Goal: Transaction & Acquisition: Purchase product/service

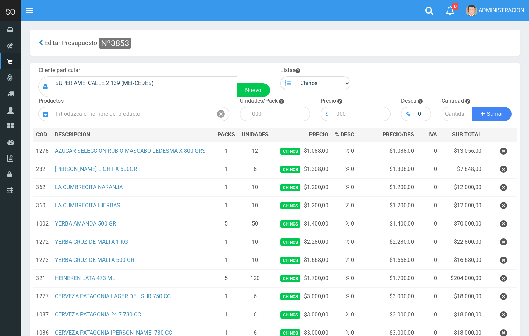
scroll to position [267, 0]
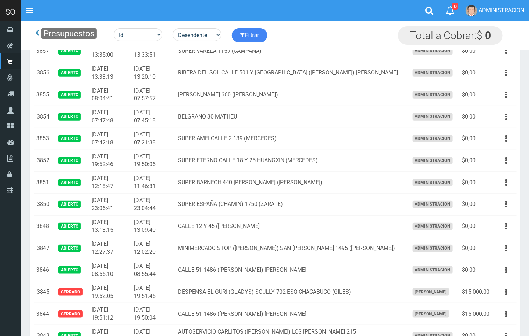
scroll to position [129, 0]
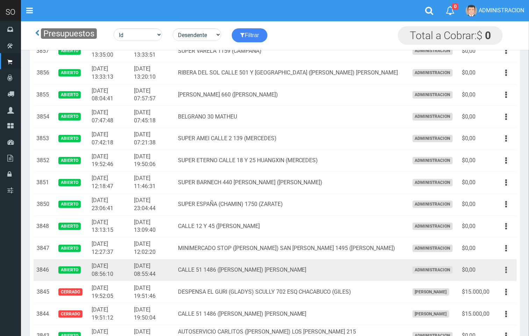
click at [508, 272] on button "button" at bounding box center [506, 270] width 16 height 12
click at [494, 289] on link "Editar" at bounding box center [485, 286] width 55 height 15
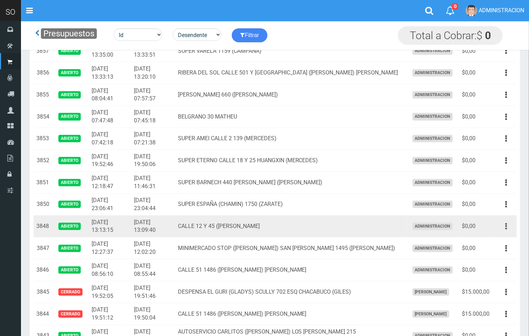
click at [502, 226] on button "button" at bounding box center [506, 226] width 16 height 12
click at [487, 243] on link "Editar" at bounding box center [485, 242] width 55 height 15
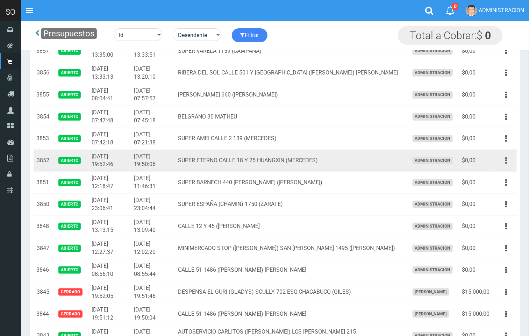
click at [505, 165] on icon "button" at bounding box center [506, 160] width 2 height 12
click at [493, 177] on link "Editar" at bounding box center [485, 177] width 55 height 15
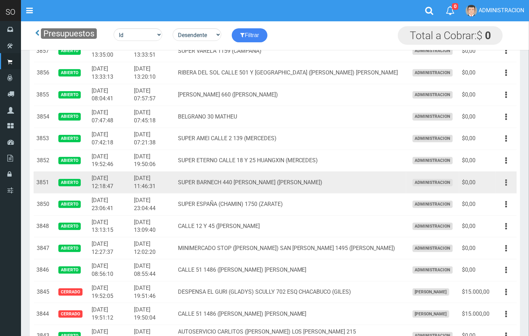
click at [508, 183] on button "button" at bounding box center [506, 182] width 16 height 12
click at [481, 197] on link "Editar" at bounding box center [485, 199] width 55 height 15
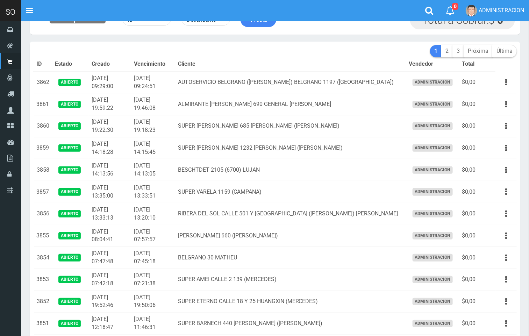
scroll to position [3, 0]
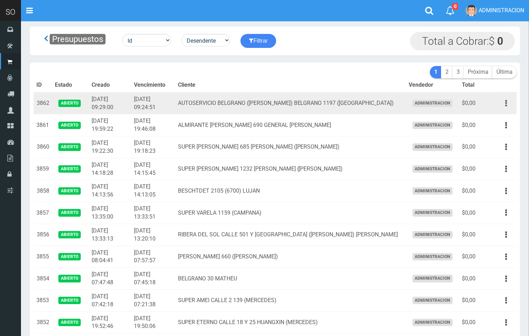
click at [508, 101] on button "button" at bounding box center [506, 103] width 16 height 12
click at [495, 118] on link "Editar" at bounding box center [485, 119] width 55 height 15
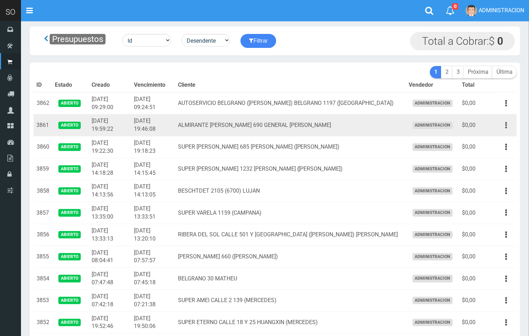
click at [509, 123] on button "button" at bounding box center [506, 125] width 16 height 12
click at [493, 144] on link "Editar" at bounding box center [485, 141] width 55 height 15
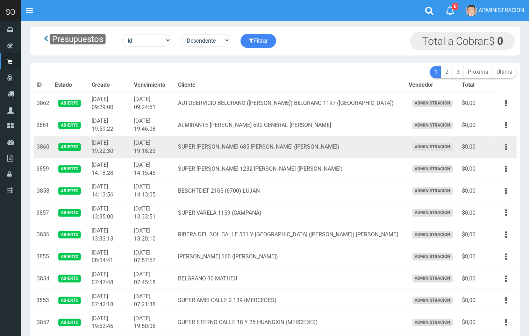
click at [506, 147] on icon "button" at bounding box center [506, 147] width 2 height 12
click at [501, 162] on link "Editar" at bounding box center [485, 163] width 55 height 15
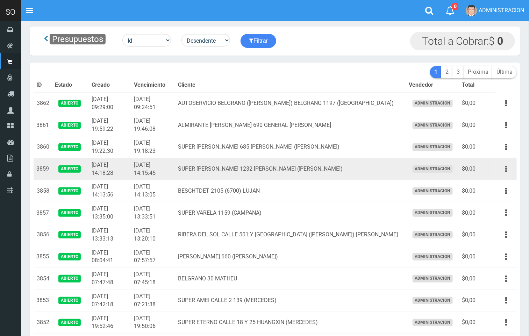
click at [503, 163] on button "button" at bounding box center [506, 169] width 16 height 12
click at [495, 183] on link "Editar" at bounding box center [485, 185] width 55 height 15
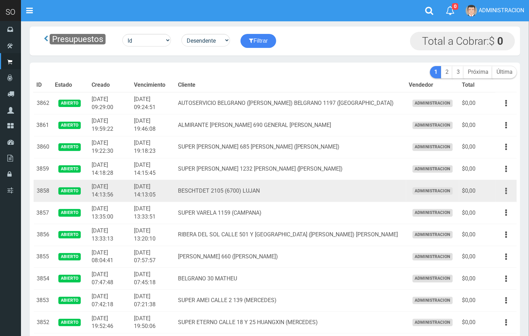
click at [509, 190] on button "button" at bounding box center [506, 191] width 16 height 12
click at [497, 205] on link "Editar" at bounding box center [485, 207] width 55 height 15
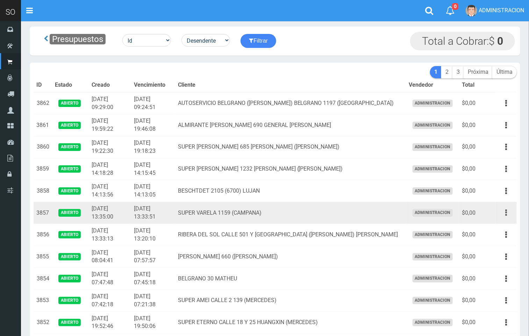
click at [503, 214] on button "button" at bounding box center [506, 212] width 16 height 12
click at [494, 232] on link "Editar" at bounding box center [485, 229] width 55 height 15
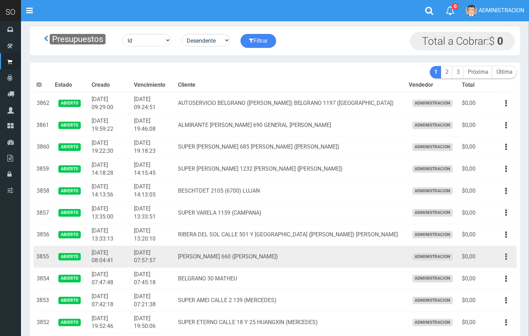
click at [506, 258] on icon "button" at bounding box center [506, 256] width 2 height 12
click at [502, 273] on link "Editar" at bounding box center [485, 273] width 55 height 15
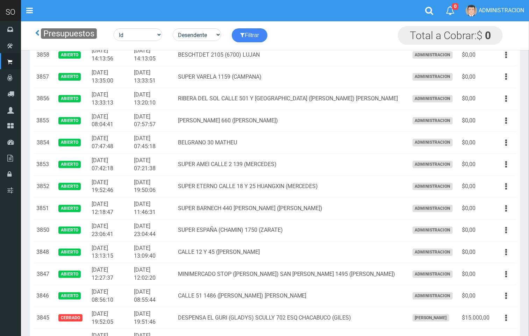
scroll to position [108, 0]
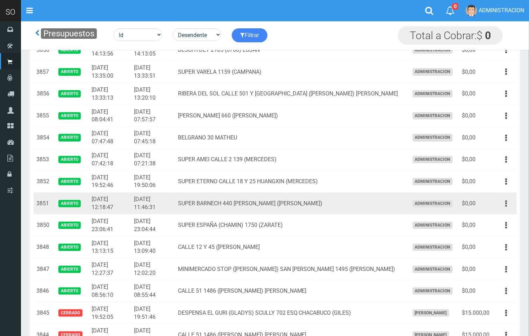
click at [508, 200] on button "button" at bounding box center [506, 203] width 16 height 12
click at [497, 220] on link "Editar" at bounding box center [485, 220] width 55 height 15
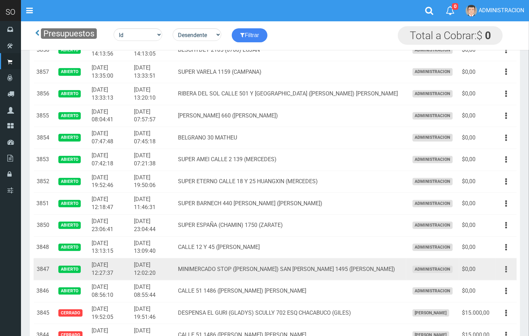
click at [506, 272] on icon "button" at bounding box center [506, 269] width 2 height 12
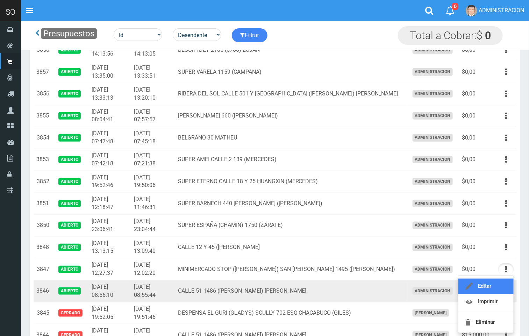
click at [495, 289] on link "Editar" at bounding box center [485, 285] width 55 height 15
click at [503, 291] on button "button" at bounding box center [506, 291] width 16 height 12
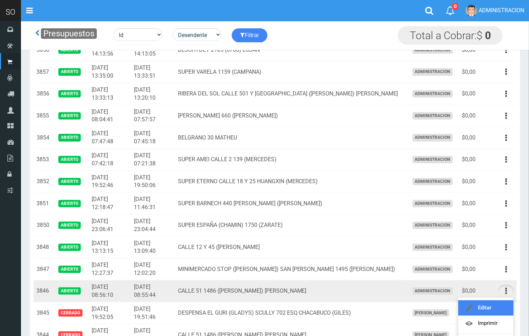
click at [494, 307] on link "Editar" at bounding box center [485, 307] width 55 height 15
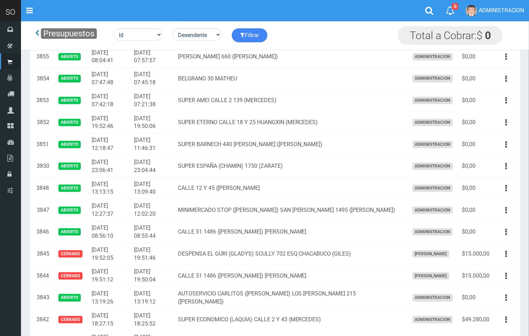
scroll to position [171, 0]
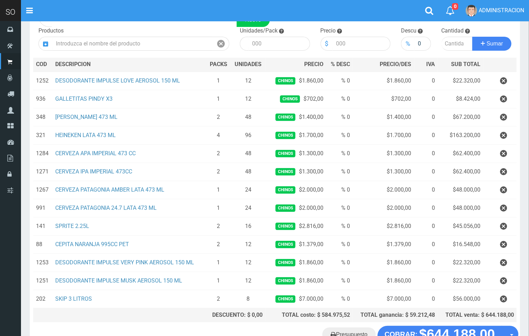
scroll to position [71, 0]
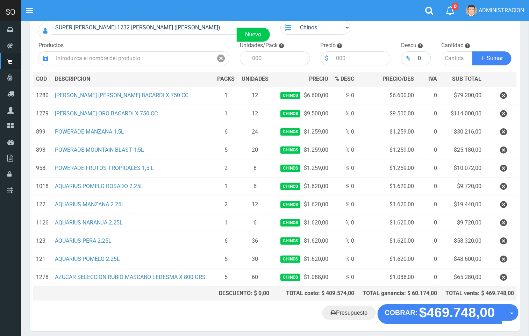
scroll to position [58, 0]
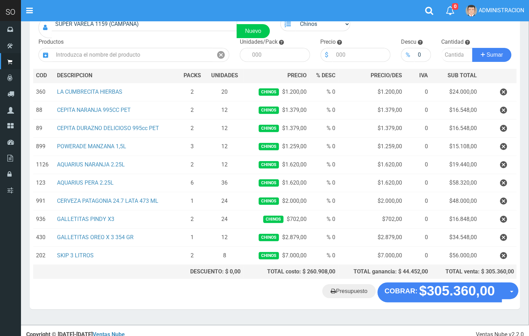
scroll to position [66, 0]
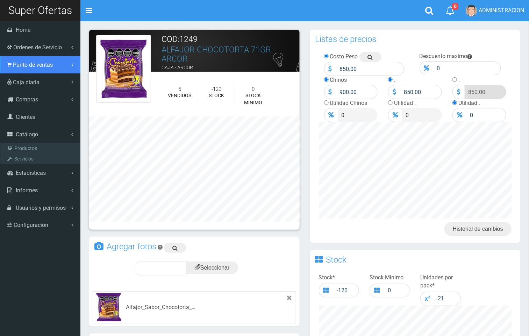
click at [31, 66] on span "Punto de ventas" at bounding box center [33, 64] width 40 height 7
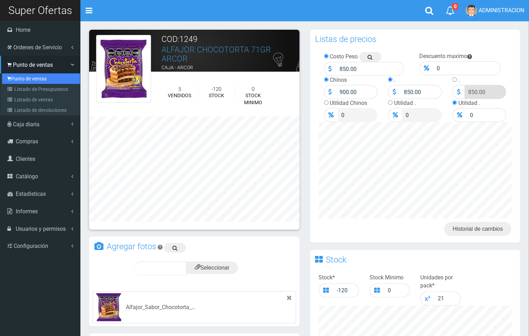
click at [34, 79] on link "Punto de ventas" at bounding box center [41, 78] width 78 height 10
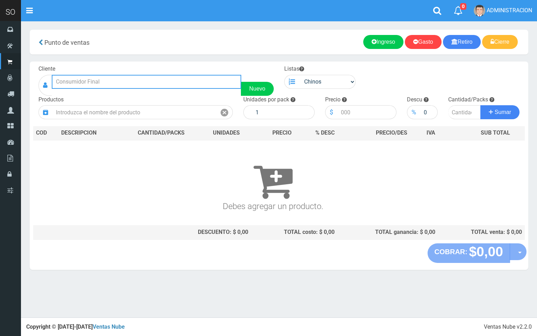
click at [137, 80] on input "text" at bounding box center [146, 82] width 189 height 14
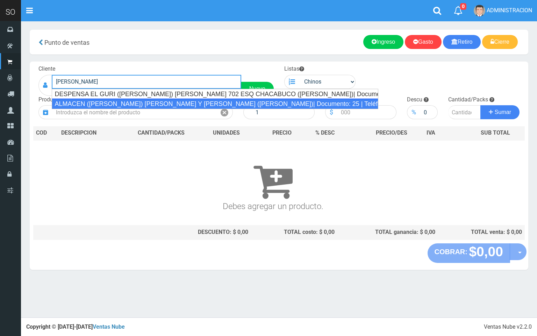
click at [117, 103] on div "ALMACEN (GLADYS) RAWSON Y CHACABUCO (GILES)| Documento: 25 | Teléfono:" at bounding box center [215, 104] width 326 height 10
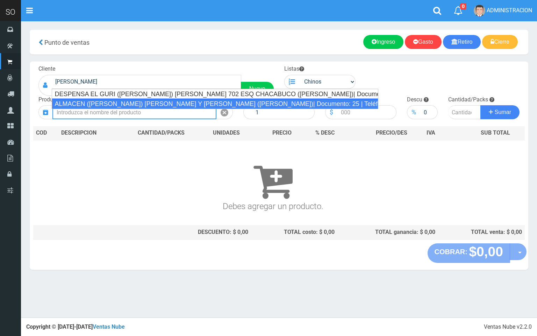
type input "ALMACEN (GLADYS) RAWSON Y CHACABUCO (GILES)| Documento: 25 | Teléfono:"
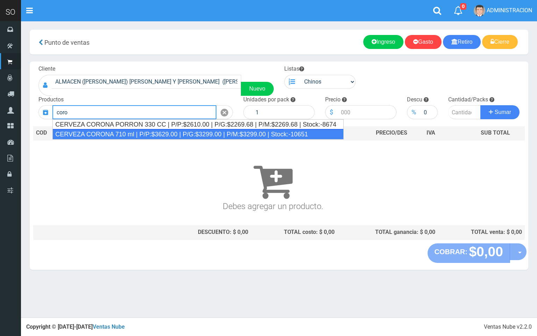
click at [193, 137] on div "CERVEZA CORONA 710 ml | P/P:$3629.00 | P/G:$3299.00 | P/M:$3299.00 | Stock:-106…" at bounding box center [197, 134] width 291 height 10
type input "CERVEZA CORONA 710 ml | P/P:$3629.00 | P/G:$3299.00 | P/M:$3299.00 | Stock:-106…"
type input "12"
type input "3629.00"
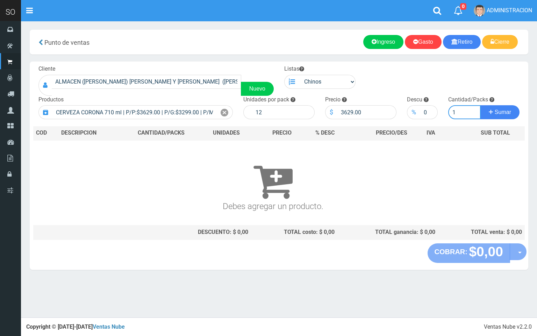
type input "1"
click at [480, 105] on button "Sumar" at bounding box center [499, 112] width 39 height 14
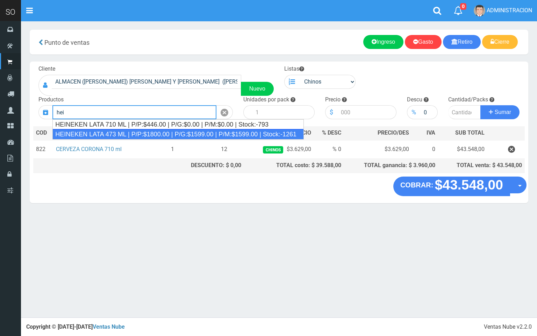
click at [138, 134] on div "HEINEKEN LATA 473 ML | P/P:$1800.00 | P/G:$1599.00 | P/M:$1599.00 | Stock:-1261" at bounding box center [177, 134] width 251 height 10
type input "HEINEKEN LATA 473 ML | P/P:$1800.00 | P/G:$1599.00 | P/M:$1599.00 | Stock:-1261"
type input "24"
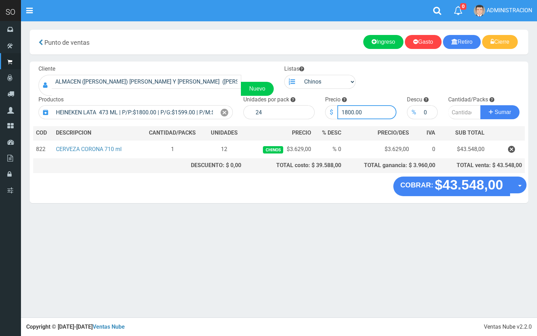
click at [347, 112] on input "1800.00" at bounding box center [366, 112] width 59 height 14
type input "1700.00"
click at [459, 114] on input "number" at bounding box center [464, 112] width 33 height 14
type input "1"
click at [480, 105] on button "Sumar" at bounding box center [499, 112] width 39 height 14
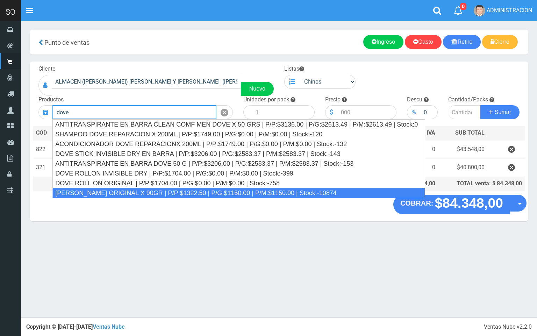
click at [162, 194] on div "JABON DOVE ORIGINAL X 90GR | P/P:$1322.50 | P/G:$1150.00 | P/M:$1150.00 | Stock…" at bounding box center [238, 193] width 372 height 10
type input "JABON DOVE ORIGINAL X 90GR | P/P:$1322.50 | P/G:$1150.00 | P/M:$1150.00 | Stock…"
type input "60"
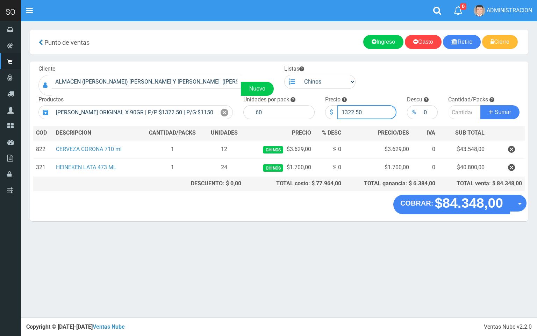
drag, startPoint x: 361, startPoint y: 111, endPoint x: 348, endPoint y: 109, distance: 13.0
click at [348, 109] on input "1322.50" at bounding box center [366, 112] width 59 height 14
type input "1380"
type input "1380.00"
click at [453, 112] on input "number" at bounding box center [464, 112] width 33 height 14
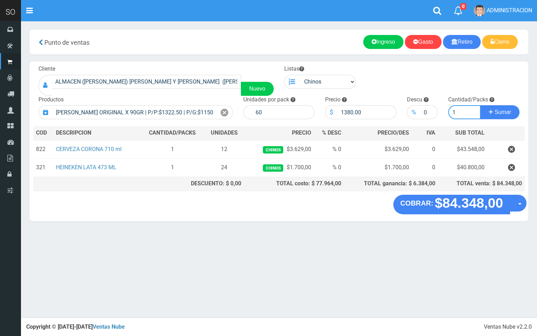
type input "1"
click at [480, 105] on button "Sumar" at bounding box center [499, 112] width 39 height 14
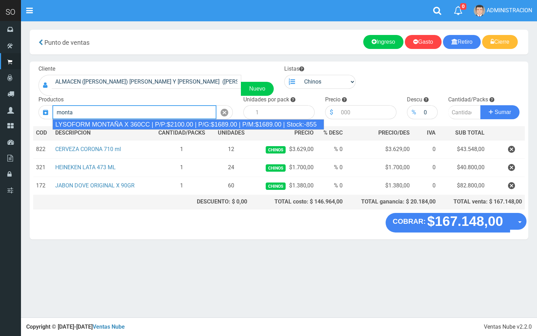
click at [135, 127] on div "LYSOFORM MONTAÑA X 360CC | P/P:$2100.00 | P/G:$1689.00 | P/M:$1689.00 | Stock:-…" at bounding box center [187, 124] width 271 height 10
type input "LYSOFORM MONTAÑA X 360CC | P/P:$2100.00 | P/G:$1689.00 | P/M:$1689.00 | Stock:-…"
type input "12"
type input "2100.00"
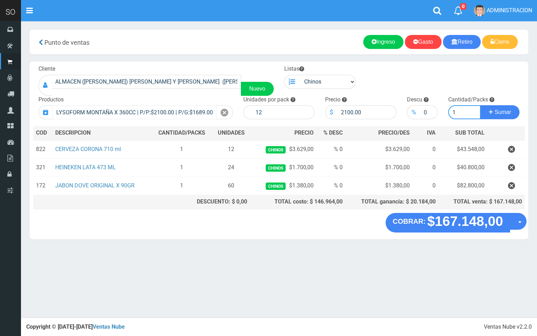
type input "1"
click at [480, 105] on button "Sumar" at bounding box center [499, 112] width 39 height 14
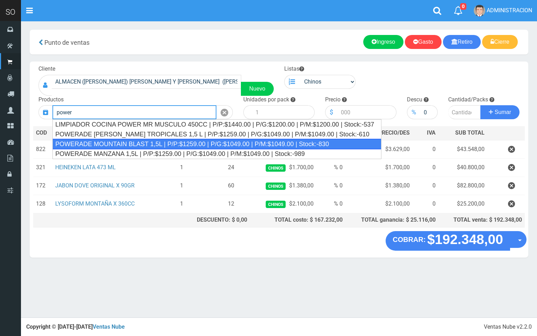
click at [140, 142] on div "POWERADE MOUNTAIN BLAST 1,5L | P/P:$1259.00 | P/G:$1049.00 | P/M:$1049.00 | Sto…" at bounding box center [216, 144] width 329 height 10
type input "POWERADE MOUNTAIN BLAST 1,5L | P/P:$1259.00 | P/G:$1049.00 | P/M:$1049.00 | Sto…"
type input "4"
type input "1259.00"
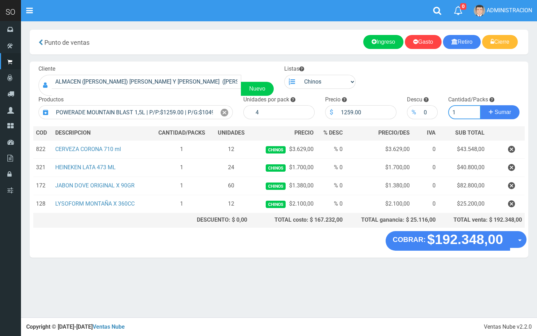
type input "1"
click at [480, 105] on button "Sumar" at bounding box center [499, 112] width 39 height 14
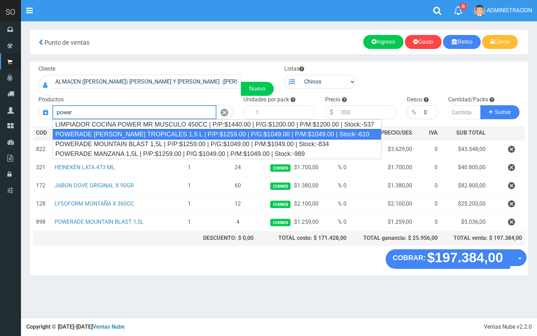
click at [144, 134] on div "POWERADE FRUTOS TROPICALES 1,5 L | P/P:$1259.00 | P/G:$1049.00 | P/M:$1049.00 |…" at bounding box center [216, 134] width 329 height 10
type input "POWERADE FRUTOS TROPICALES 1,5 L | P/P:$1259.00 | P/G:$1049.00 | P/M:$1049.00 |…"
type input "4"
type input "1259.00"
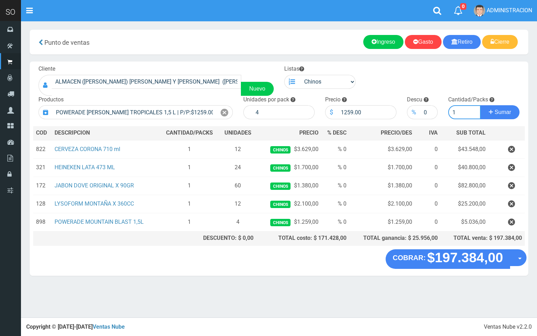
type input "1"
click at [480, 105] on button "Sumar" at bounding box center [499, 112] width 39 height 14
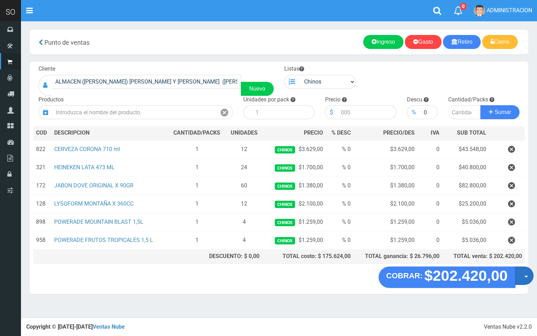
click at [519, 282] on button "Opciones" at bounding box center [524, 275] width 19 height 19
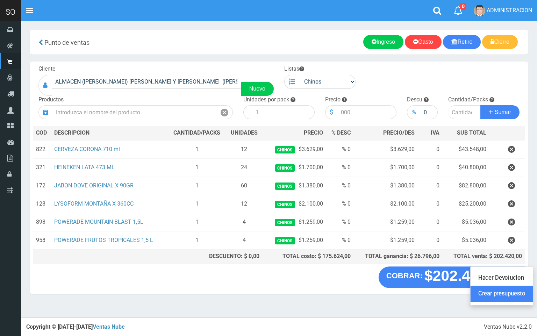
click at [515, 295] on link "Crear presupuesto" at bounding box center [501, 294] width 63 height 16
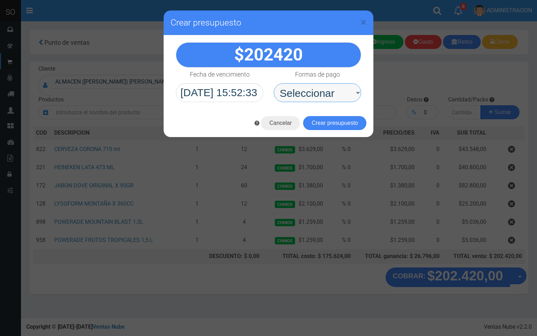
drag, startPoint x: 333, startPoint y: 95, endPoint x: 331, endPoint y: 101, distance: 6.2
click at [333, 95] on select "Seleccionar Efectivo Tarjeta de Crédito Depósito Débito" at bounding box center [317, 92] width 87 height 19
select select "Efectivo"
click at [274, 83] on select "Seleccionar Efectivo Tarjeta de Crédito Depósito Débito" at bounding box center [317, 92] width 87 height 19
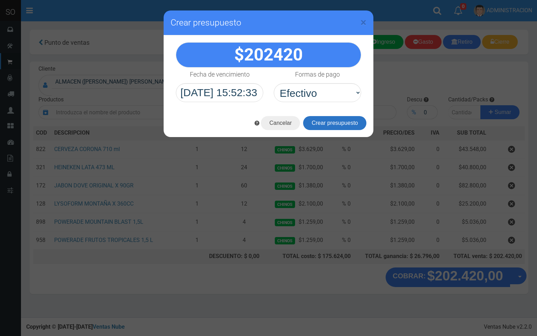
click at [327, 121] on button "Crear presupuesto" at bounding box center [334, 123] width 63 height 14
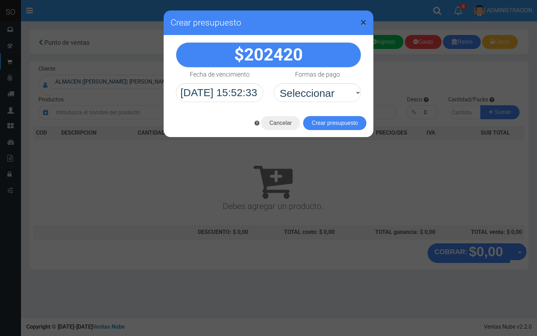
click at [363, 20] on span "×" at bounding box center [363, 22] width 6 height 13
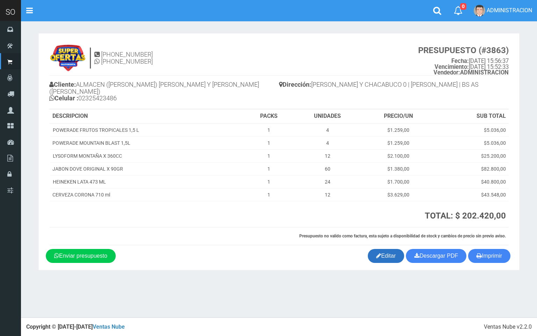
click at [379, 253] on link "Editar" at bounding box center [385, 256] width 36 height 14
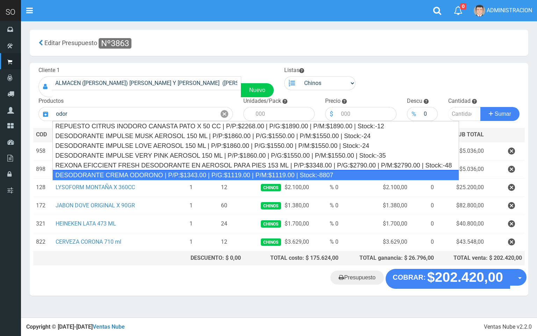
click at [161, 173] on div "DESODORANTE CREMA ODORONO | P/P:$1343.00 | P/G:$1119.00 | P/M:$1119.00 | Stock:…" at bounding box center [255, 175] width 406 height 10
type input "DESODORANTE CREMA ODORONO | P/P:$1343.00 | P/G:$1119.00 | P/M:$1119.00 | Stock:…"
type input "12"
type input "1343.00"
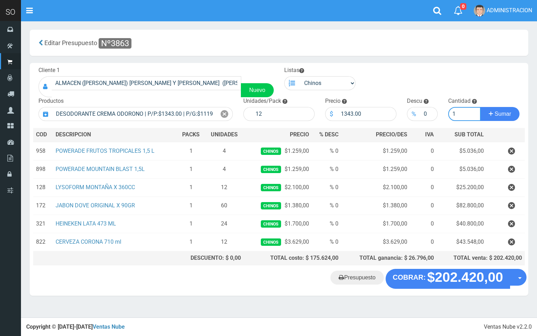
type input "1"
click at [480, 107] on button "Sumar" at bounding box center [499, 114] width 39 height 14
